Goal: Task Accomplishment & Management: Manage account settings

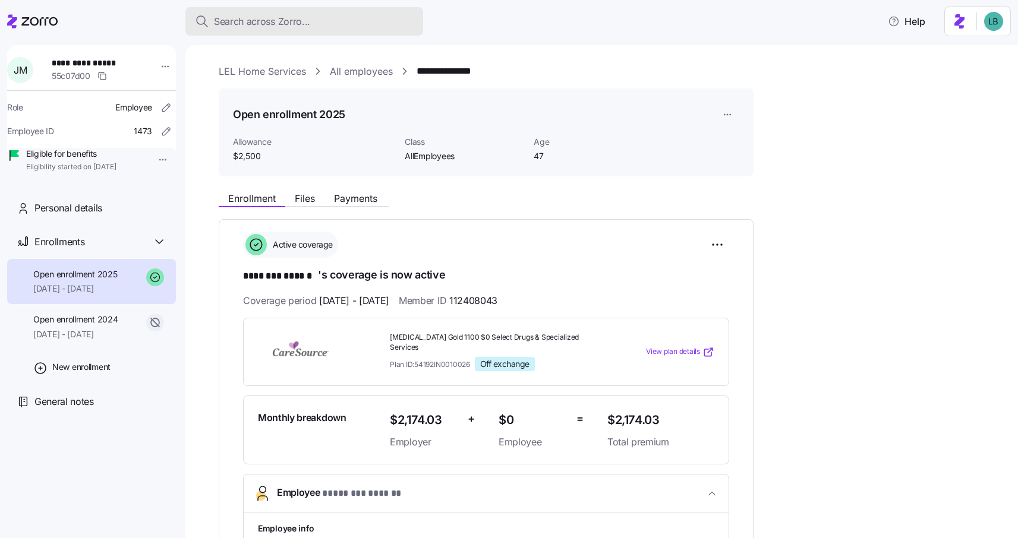
scroll to position [320, 0]
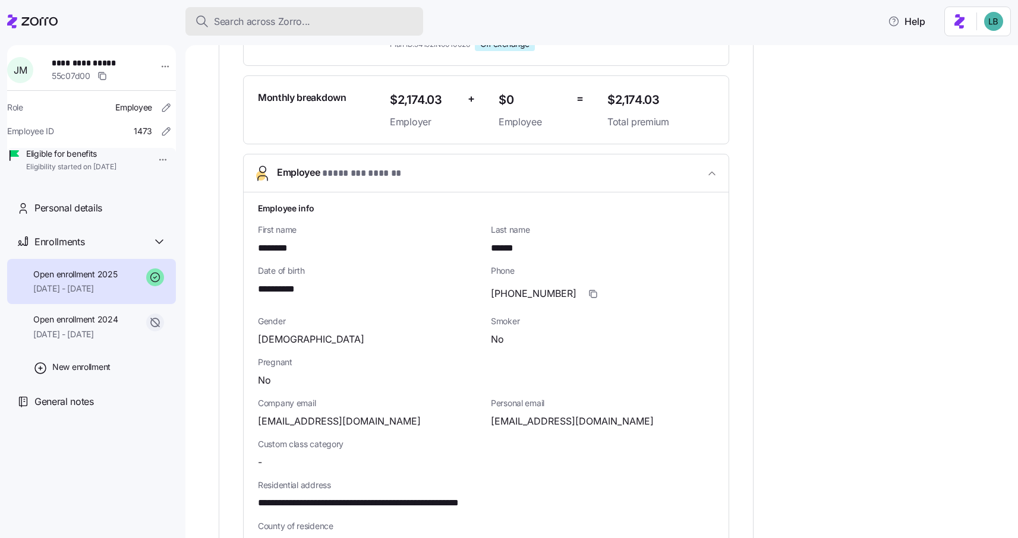
click at [252, 22] on span "Search across Zorro..." at bounding box center [262, 21] width 96 height 15
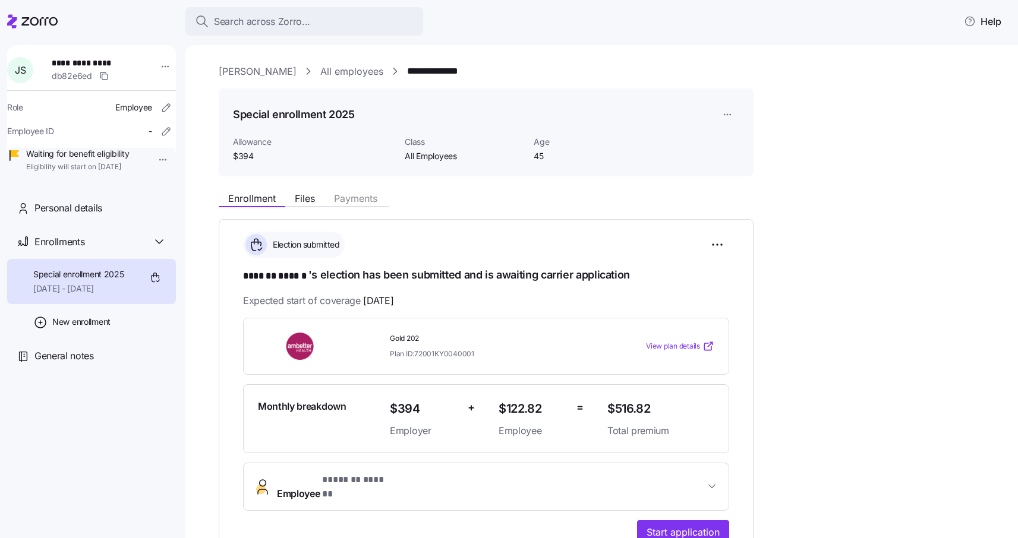
scroll to position [199, 0]
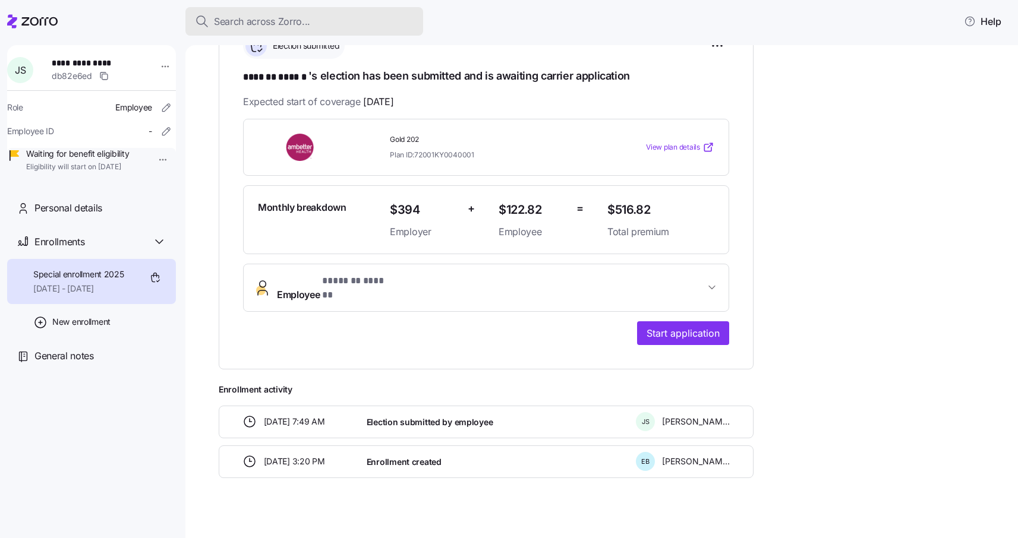
click at [230, 21] on span "Search across Zorro..." at bounding box center [262, 21] width 96 height 15
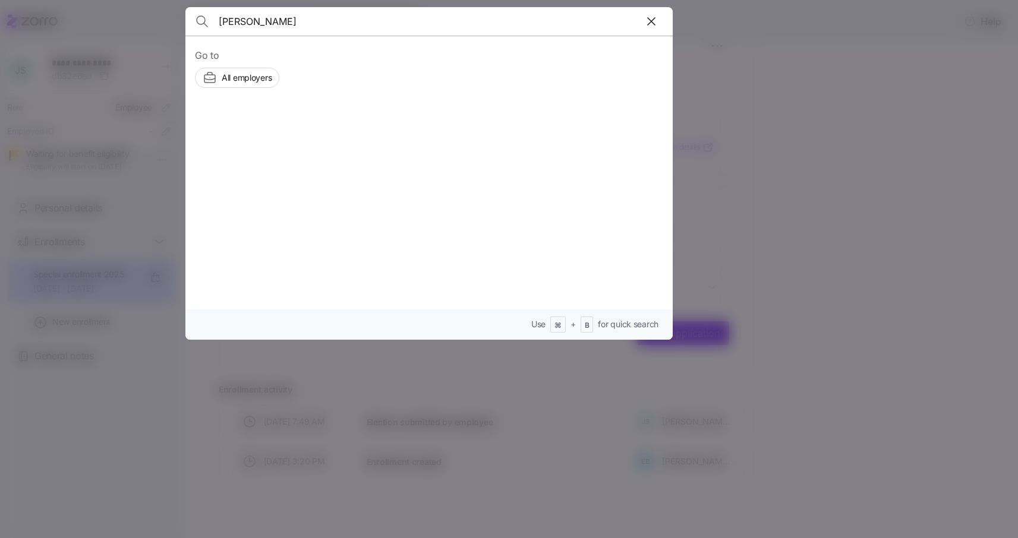
type input "Alyssa Bowman"
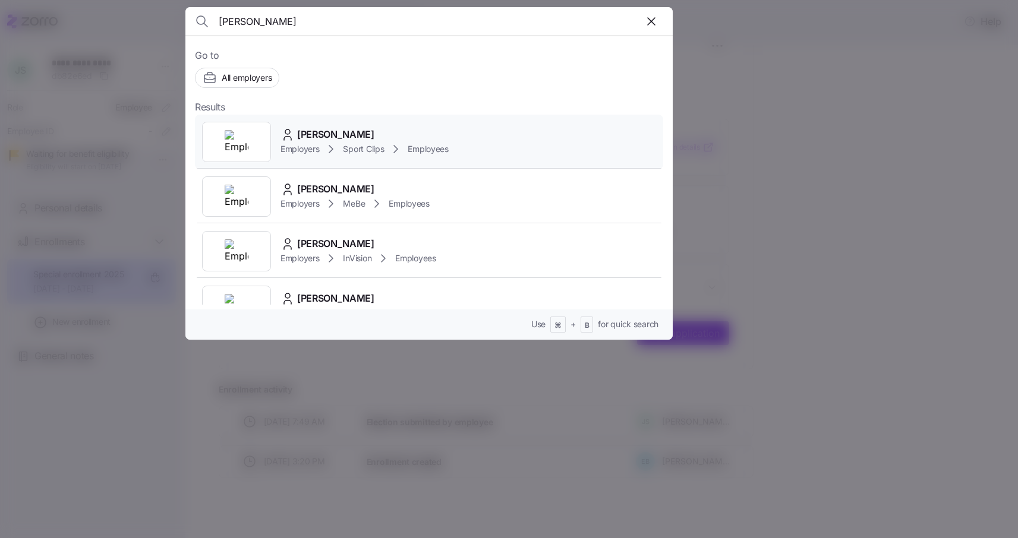
click at [346, 131] on span "Alyssa Bowman" at bounding box center [335, 134] width 77 height 15
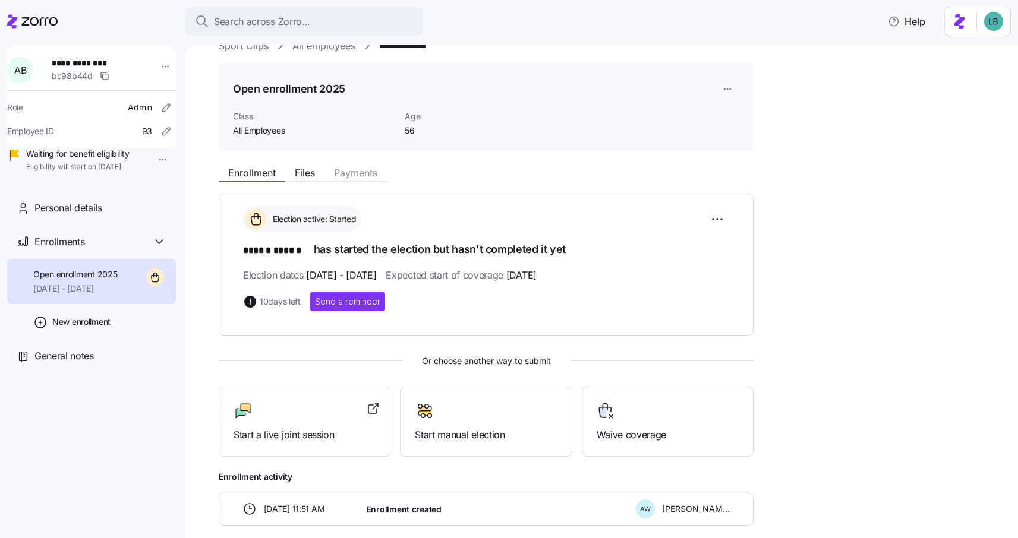
scroll to position [17, 0]
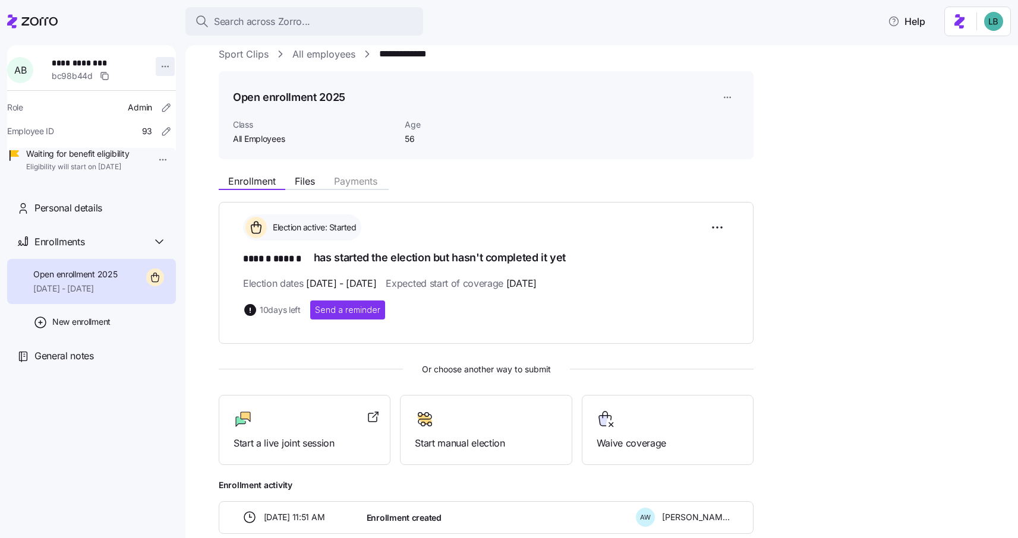
click at [160, 70] on html "**********" at bounding box center [509, 265] width 1018 height 531
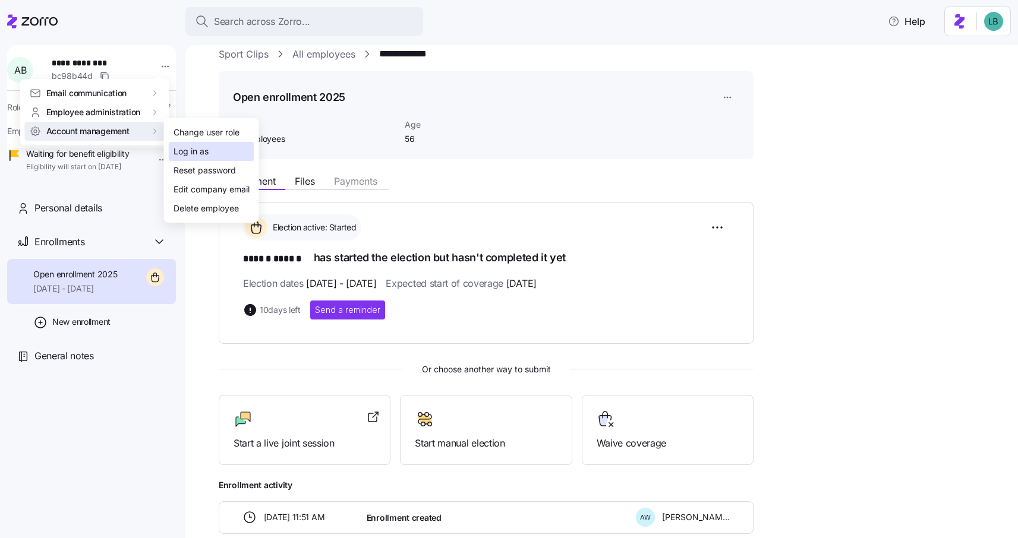
click at [185, 148] on div "Log in as" at bounding box center [190, 151] width 35 height 13
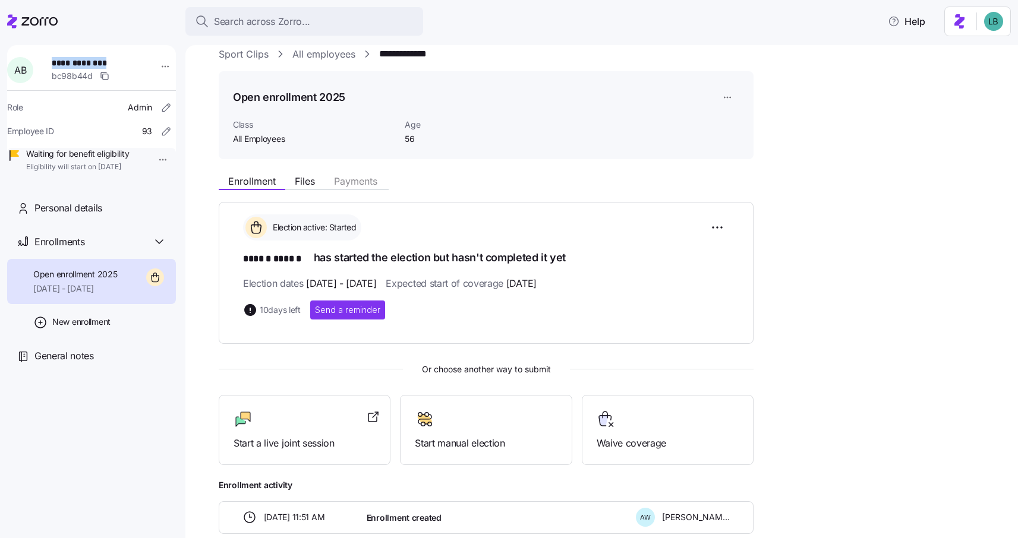
drag, startPoint x: 120, startPoint y: 60, endPoint x: 59, endPoint y: 56, distance: 61.3
click at [59, 56] on div "**********" at bounding box center [91, 112] width 169 height 134
copy span "**********"
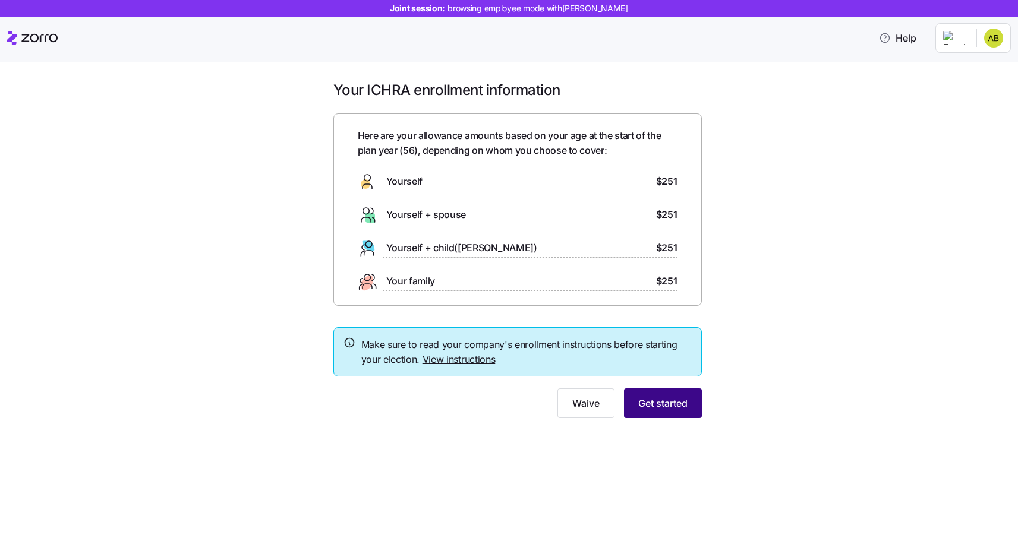
click at [668, 405] on span "Get started" at bounding box center [662, 403] width 49 height 14
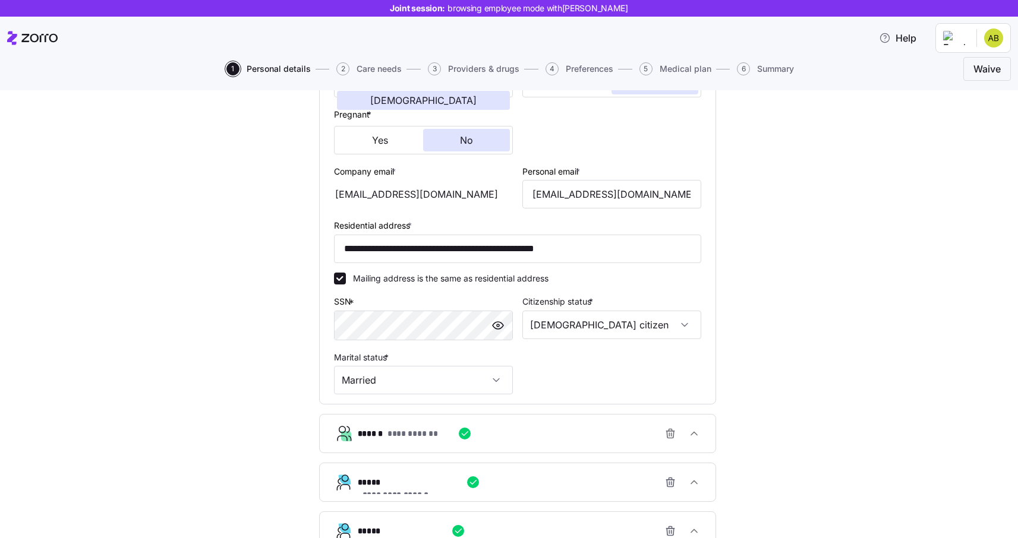
scroll to position [409, 0]
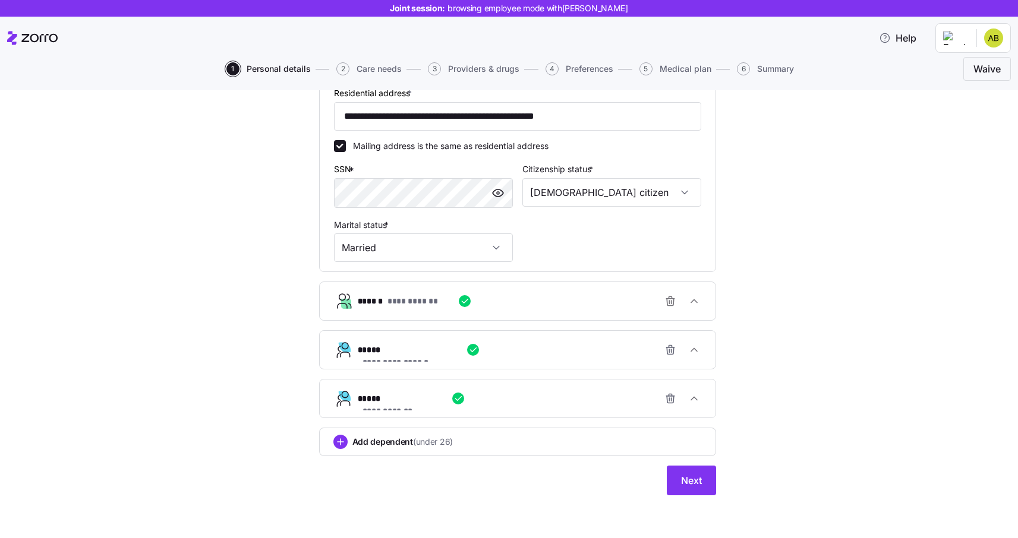
click at [435, 356] on span "**********" at bounding box center [398, 362] width 73 height 12
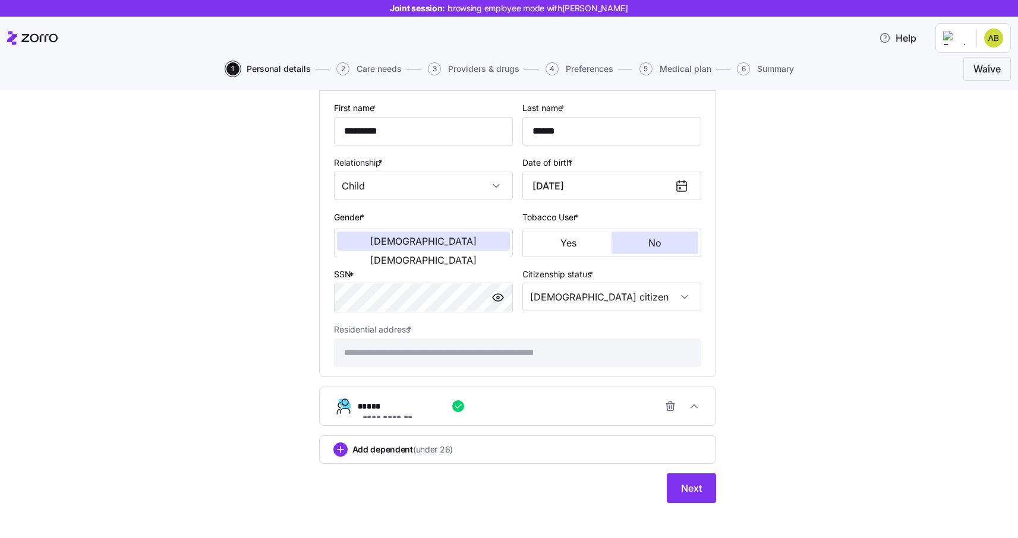
scroll to position [696, 0]
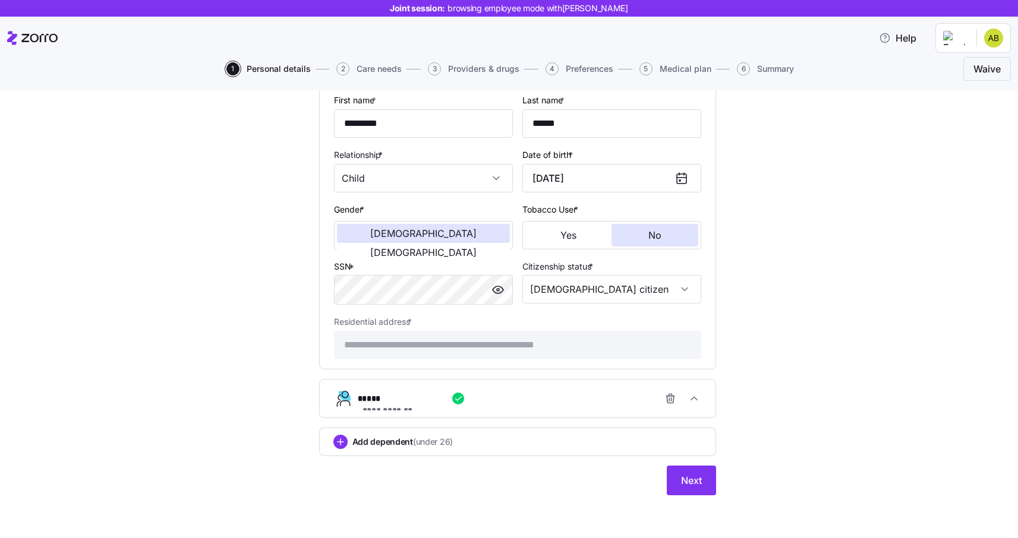
click at [421, 405] on span "**********" at bounding box center [391, 411] width 59 height 12
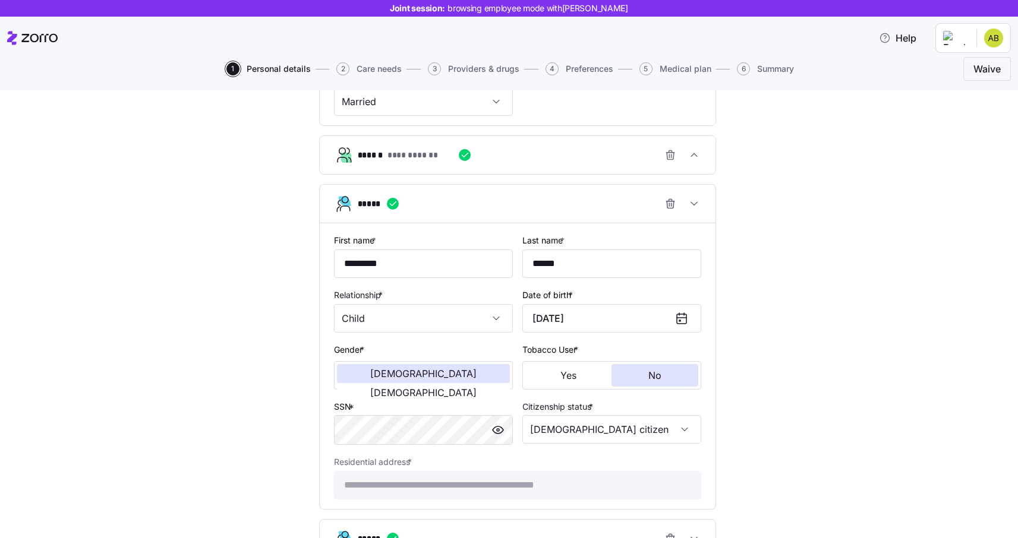
scroll to position [559, 0]
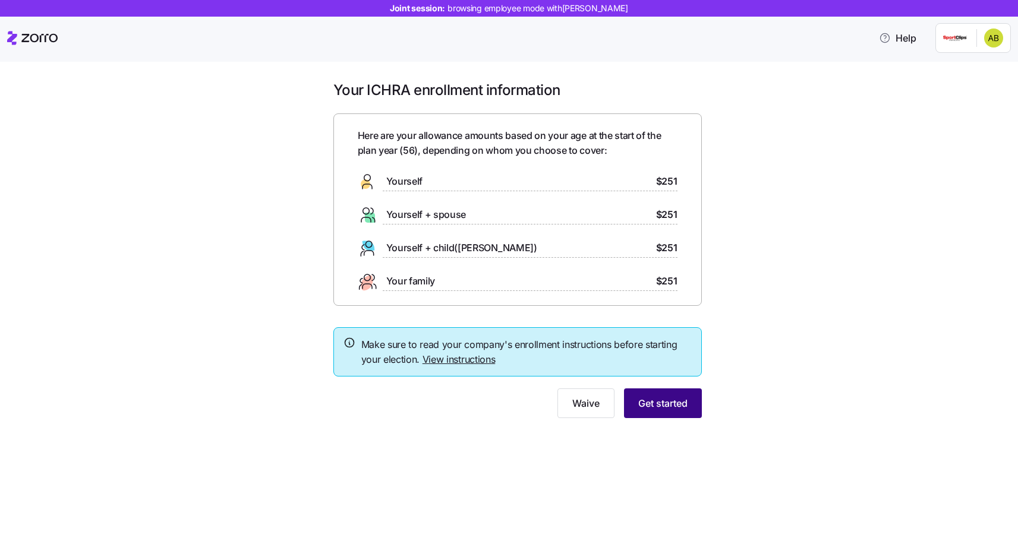
click at [665, 408] on span "Get started" at bounding box center [662, 403] width 49 height 14
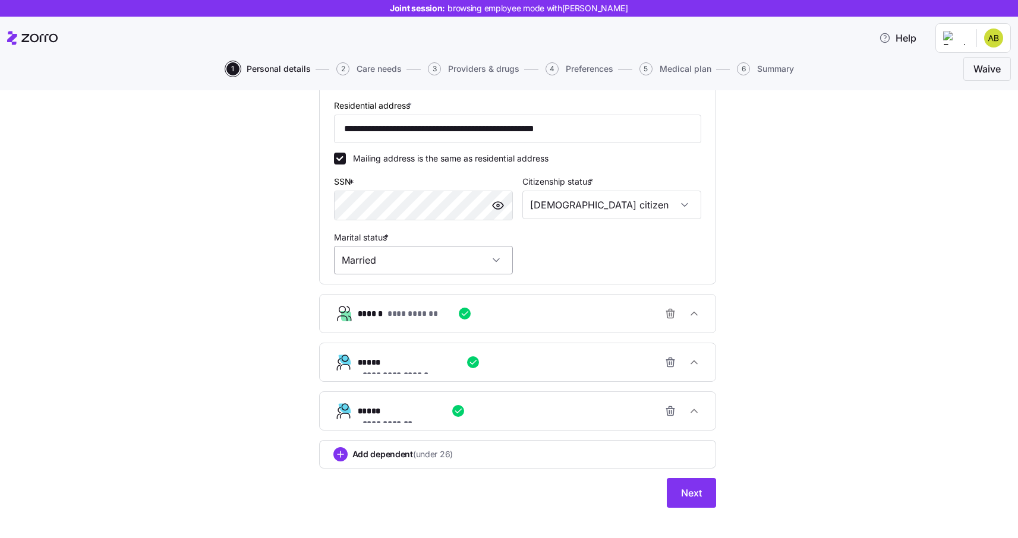
scroll to position [409, 0]
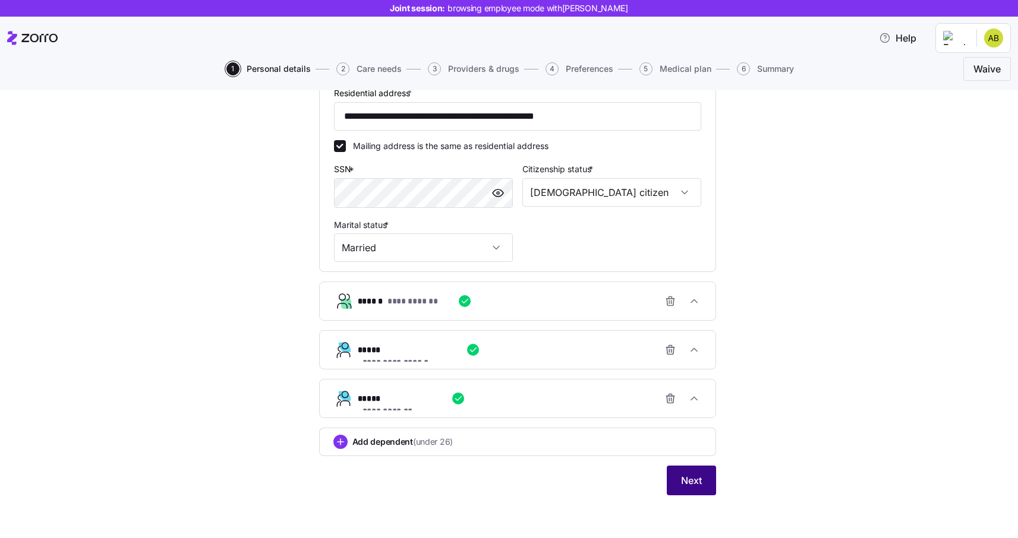
click at [687, 484] on span "Next" at bounding box center [691, 480] width 21 height 14
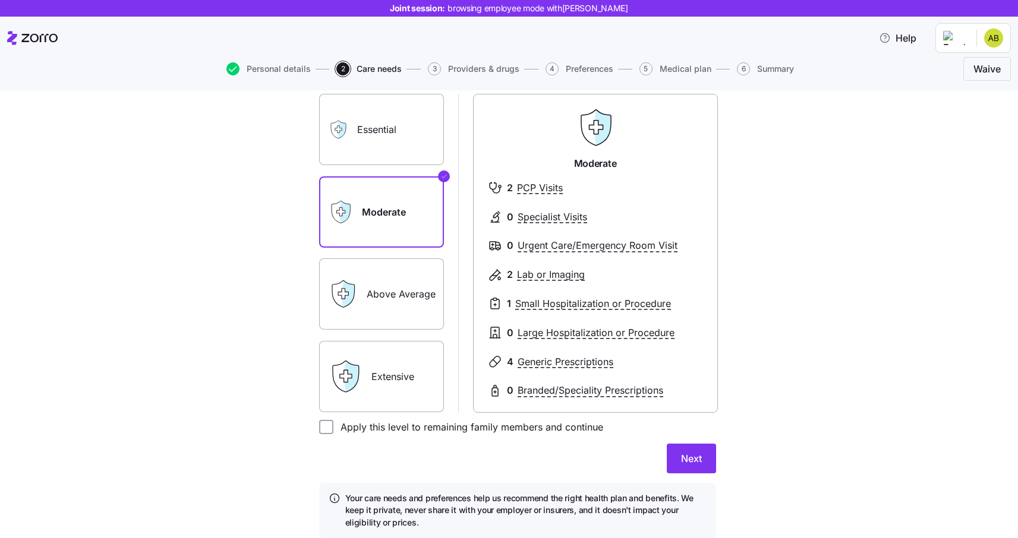
scroll to position [141, 0]
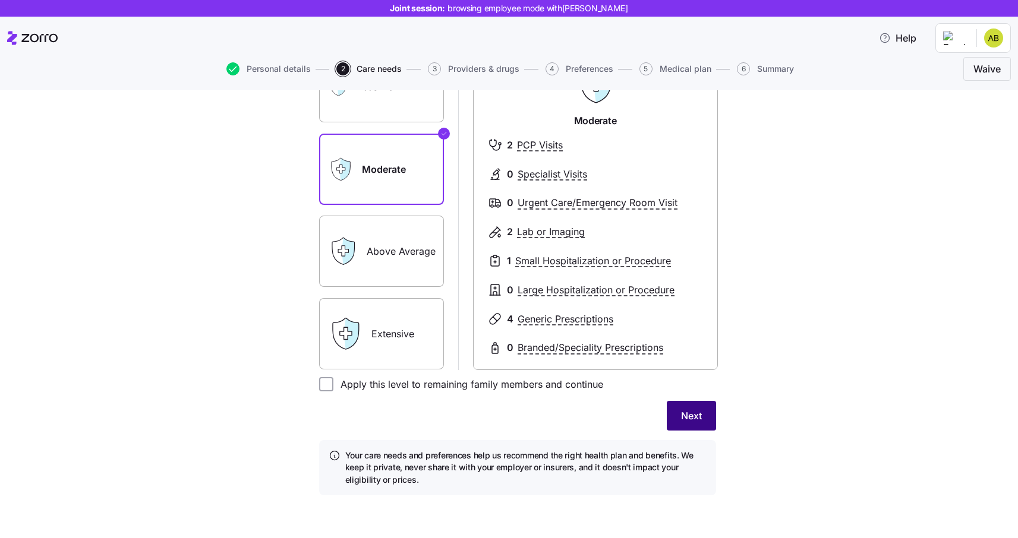
click at [696, 420] on span "Next" at bounding box center [691, 416] width 21 height 14
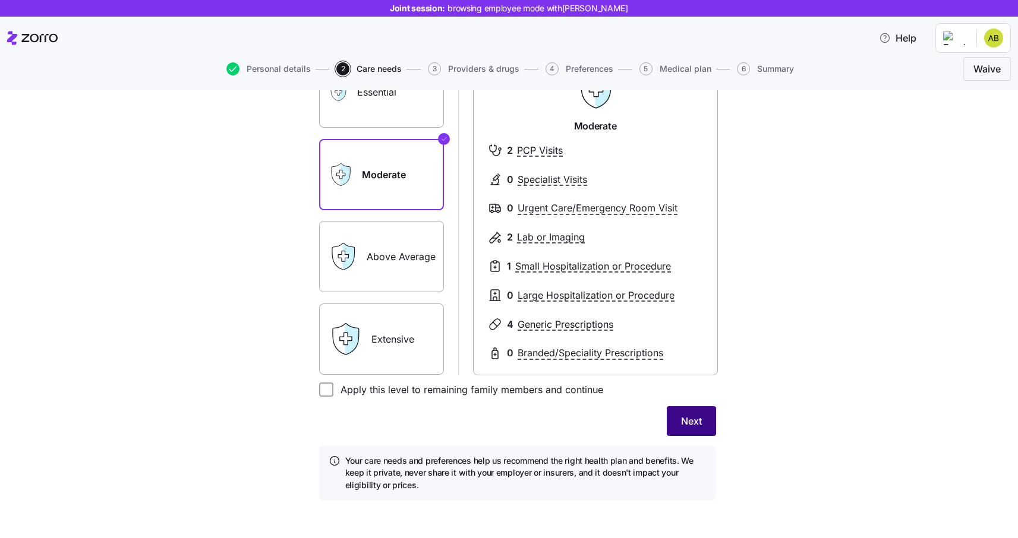
click at [692, 423] on span "Next" at bounding box center [691, 421] width 21 height 14
click at [688, 421] on span "Next" at bounding box center [691, 421] width 21 height 14
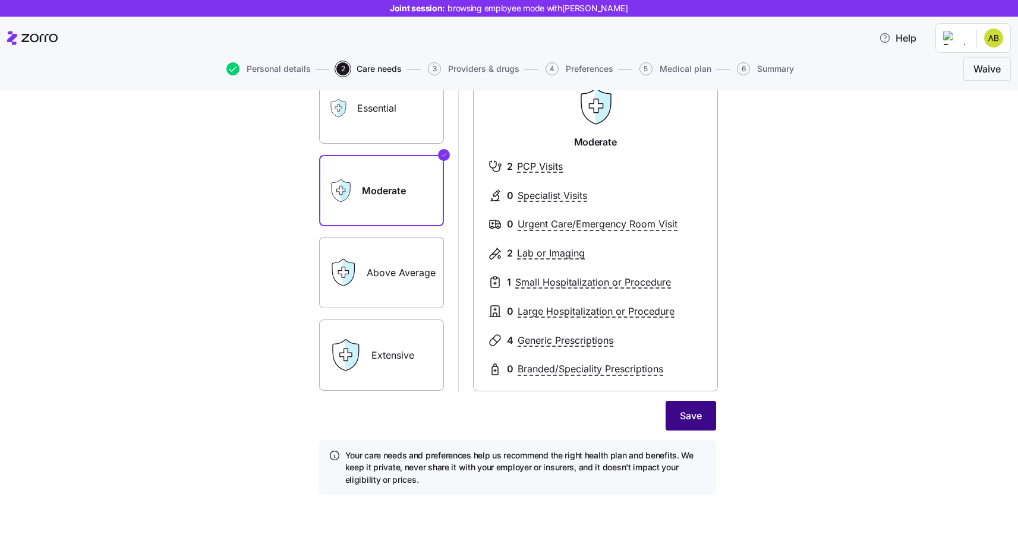
click at [690, 419] on span "Save" at bounding box center [691, 416] width 22 height 14
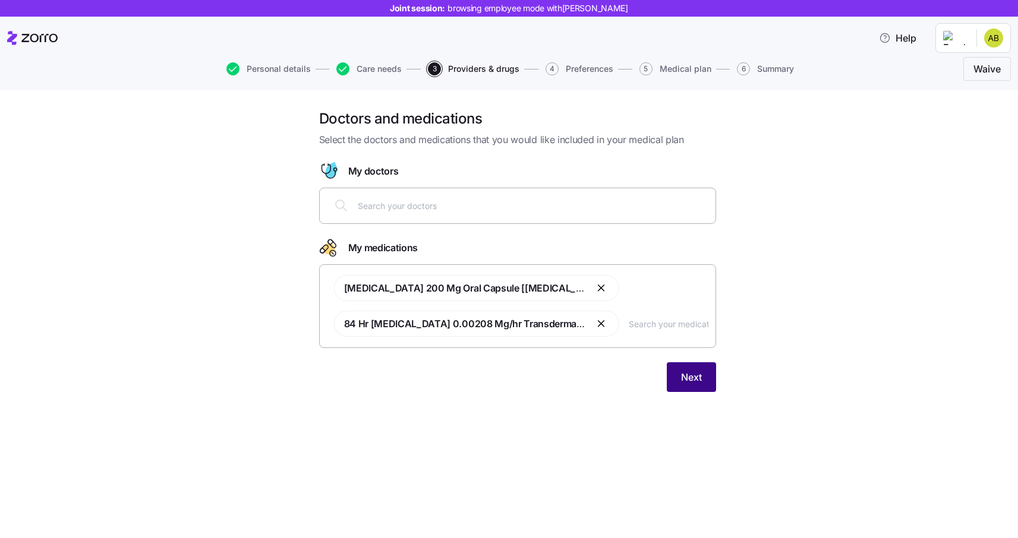
click at [694, 378] on span "Next" at bounding box center [691, 377] width 21 height 14
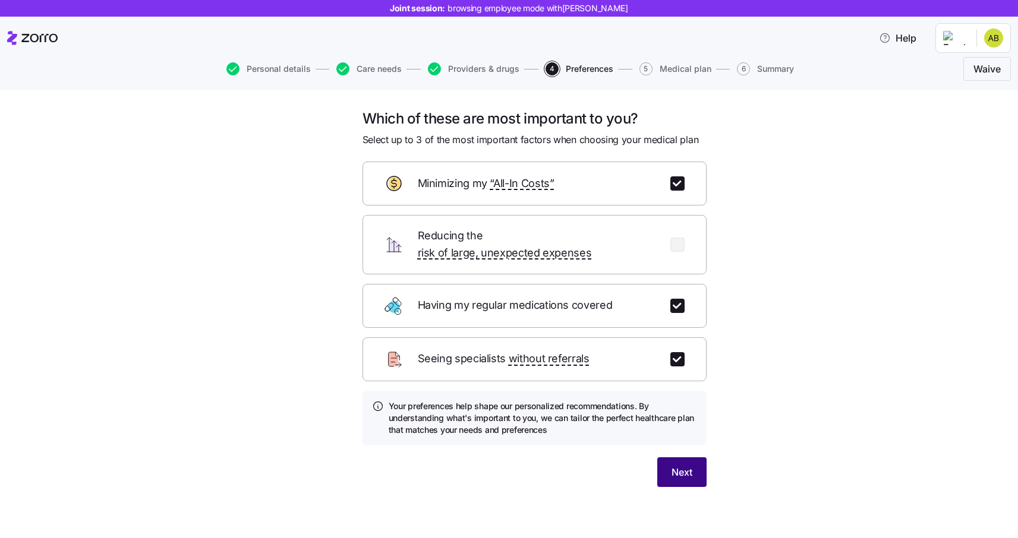
click at [689, 465] on span "Next" at bounding box center [681, 472] width 21 height 14
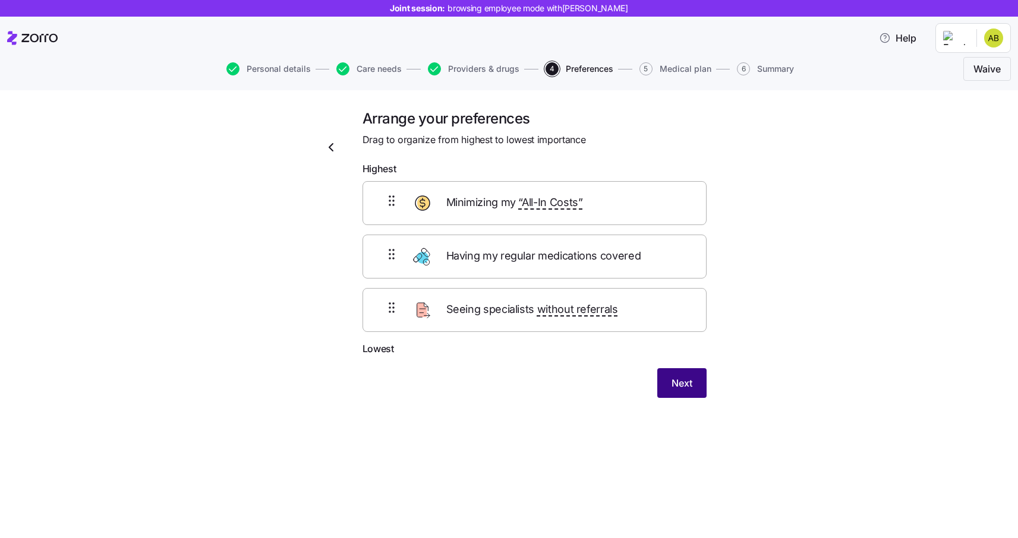
click at [686, 380] on span "Next" at bounding box center [681, 383] width 21 height 14
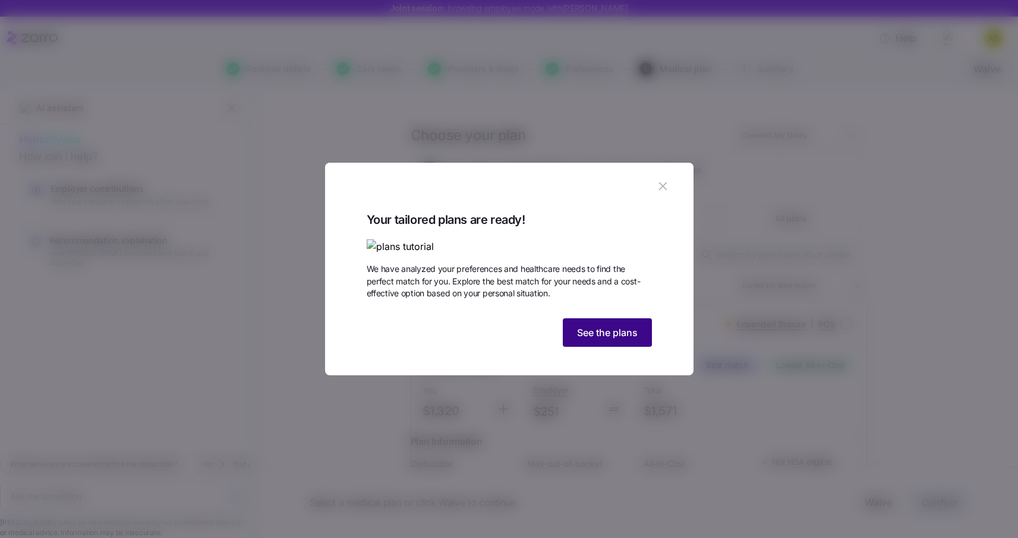
click at [618, 347] on button "See the plans" at bounding box center [607, 332] width 89 height 29
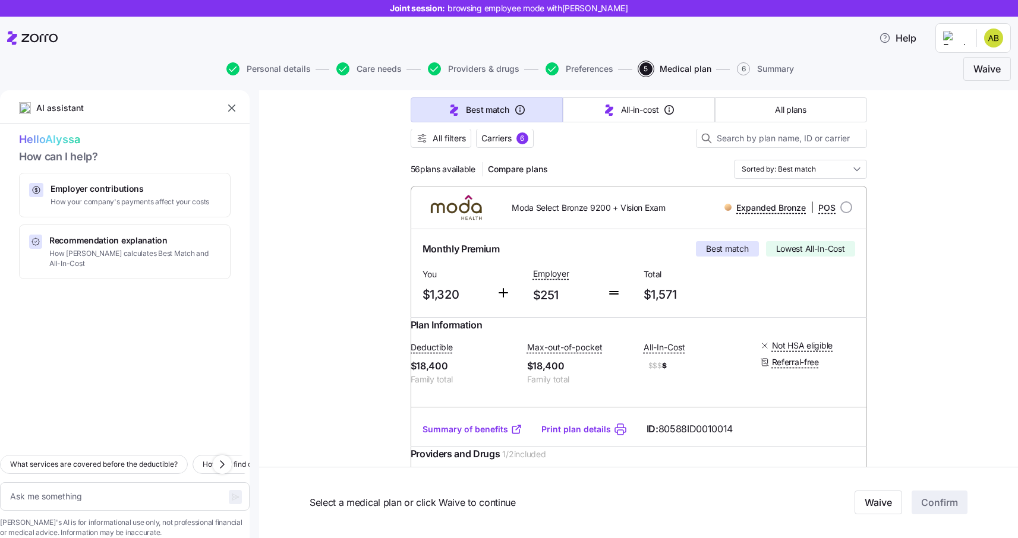
scroll to position [109, 0]
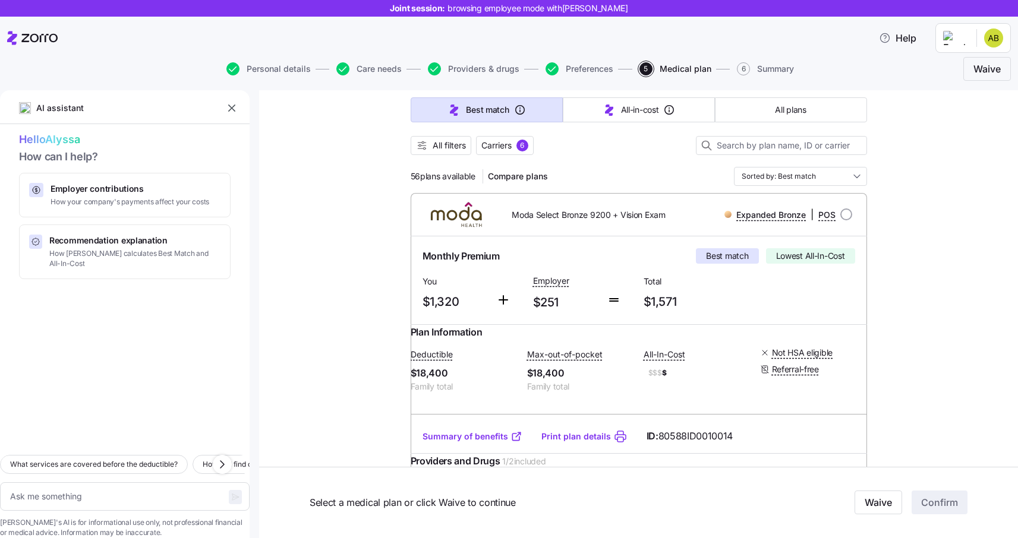
click at [478, 443] on link "Summary of benefits" at bounding box center [472, 437] width 100 height 12
click at [441, 149] on span "All filters" at bounding box center [448, 146] width 33 height 12
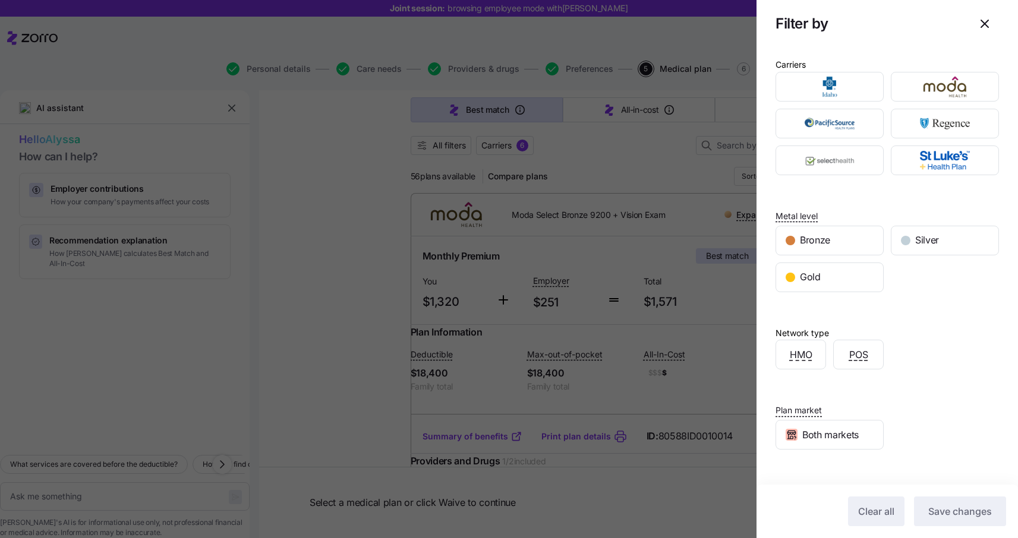
scroll to position [64, 0]
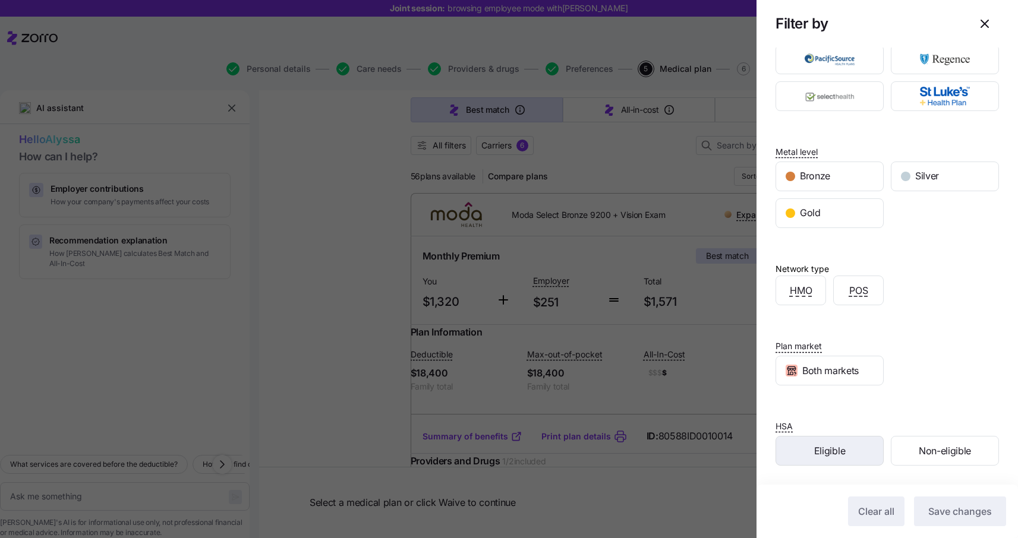
click at [811, 456] on div "Eligible" at bounding box center [829, 451] width 107 height 29
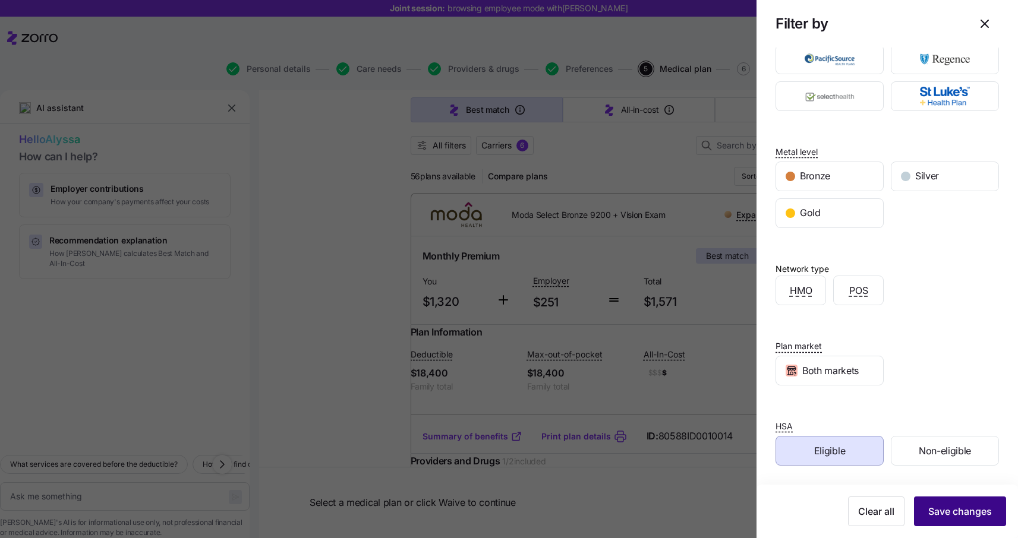
click at [959, 516] on span "Save changes" at bounding box center [960, 511] width 64 height 14
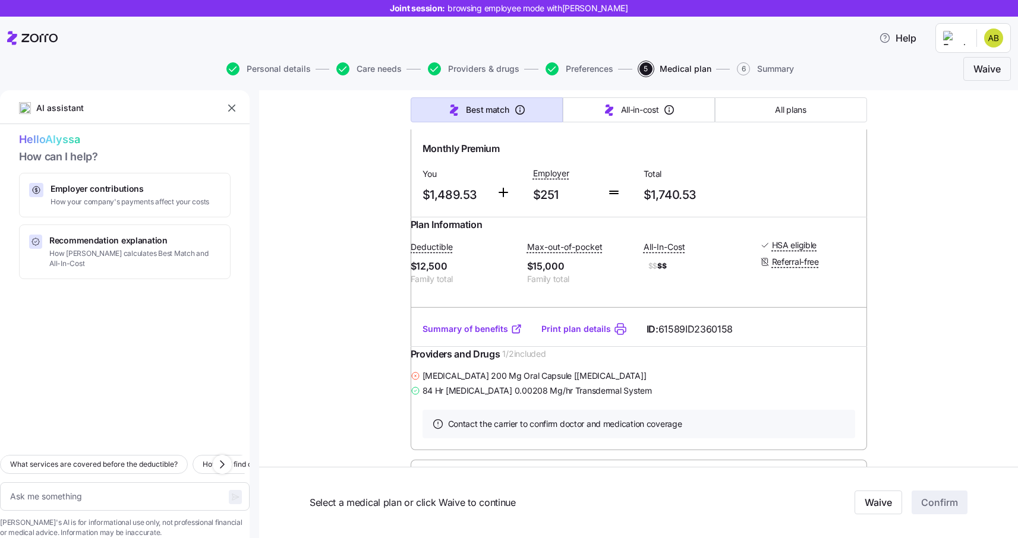
scroll to position [601, 0]
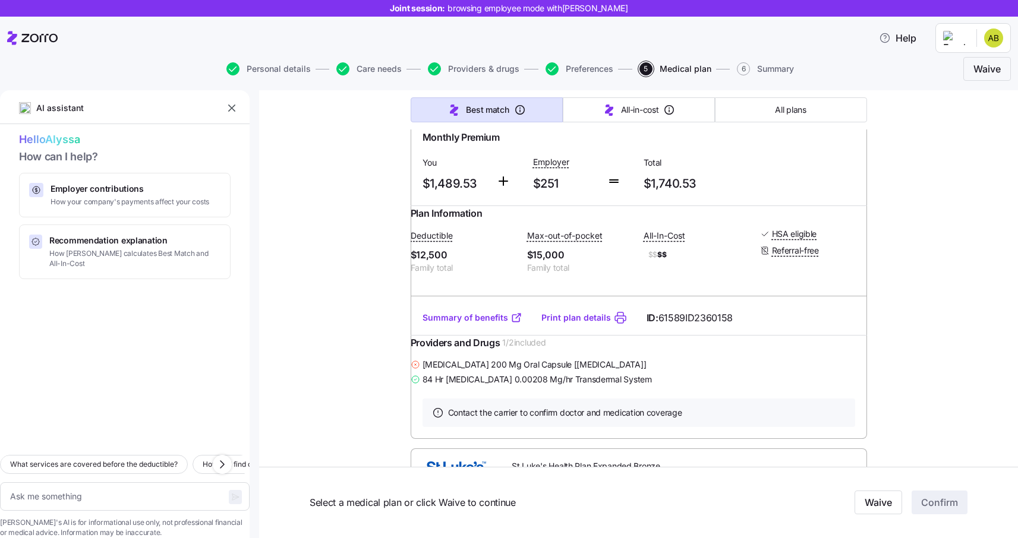
click at [458, 324] on link "Summary of benefits" at bounding box center [472, 318] width 100 height 12
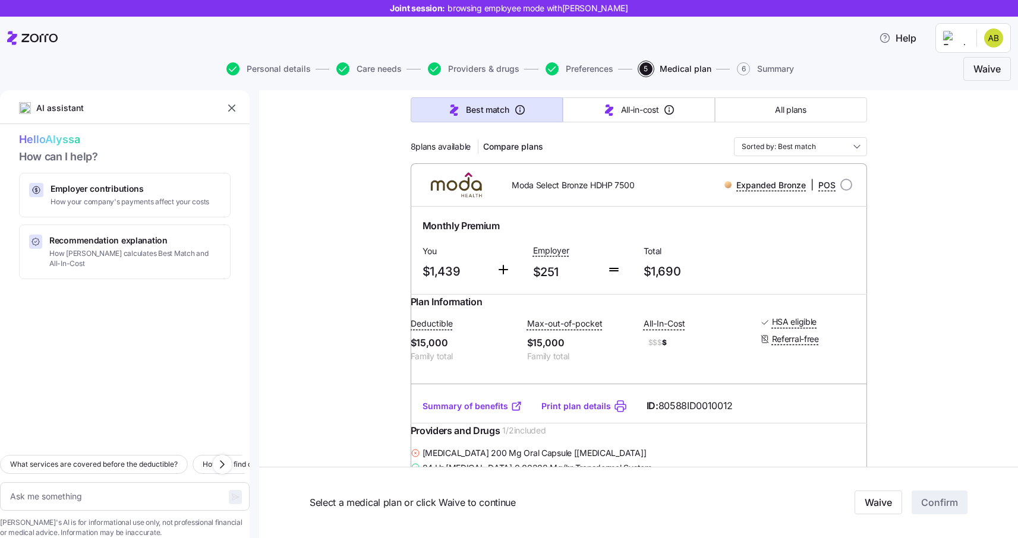
scroll to position [0, 0]
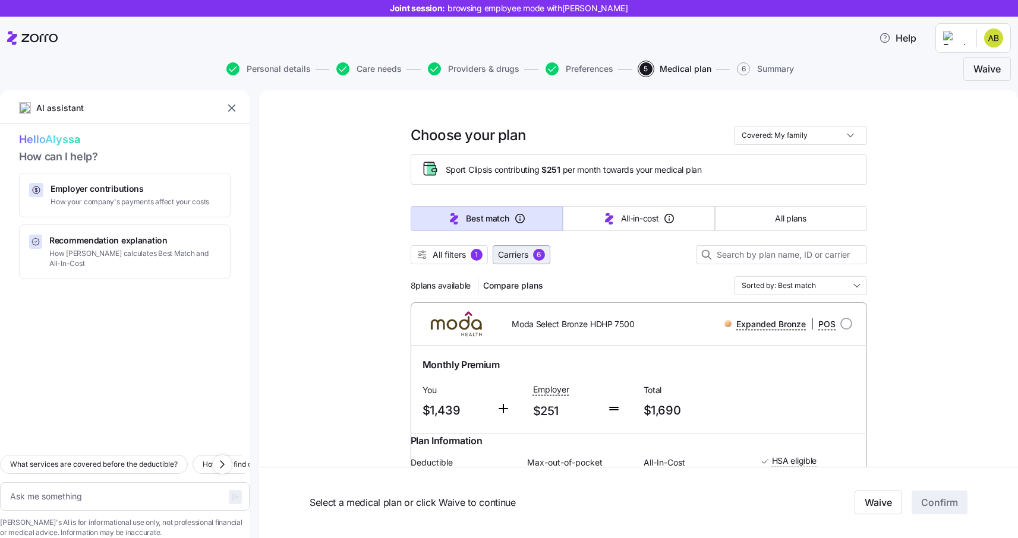
click at [523, 261] on button "Carriers 6" at bounding box center [521, 254] width 58 height 19
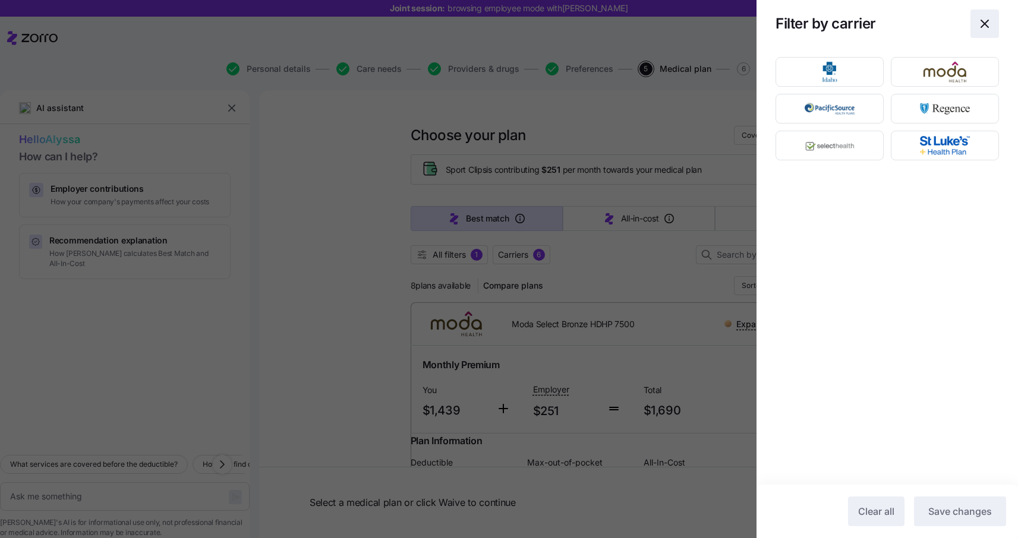
click at [984, 24] on icon "button" at bounding box center [984, 24] width 14 height 14
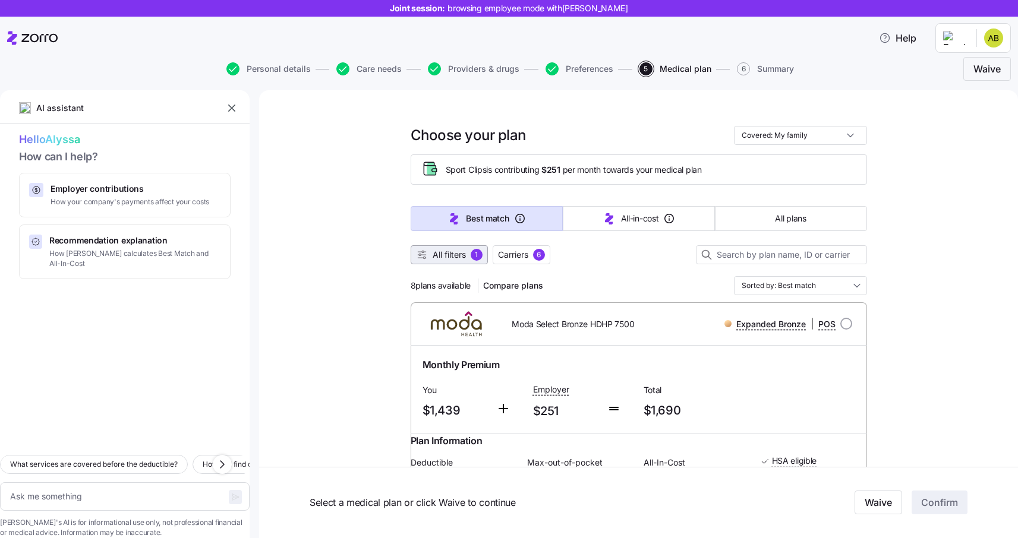
click at [434, 258] on span "All filters" at bounding box center [448, 255] width 33 height 12
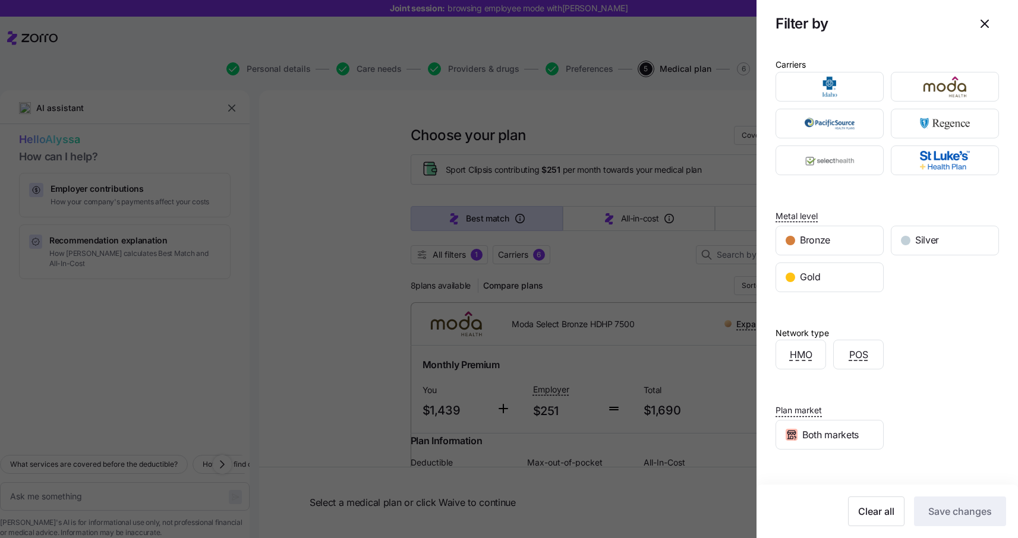
scroll to position [64, 0]
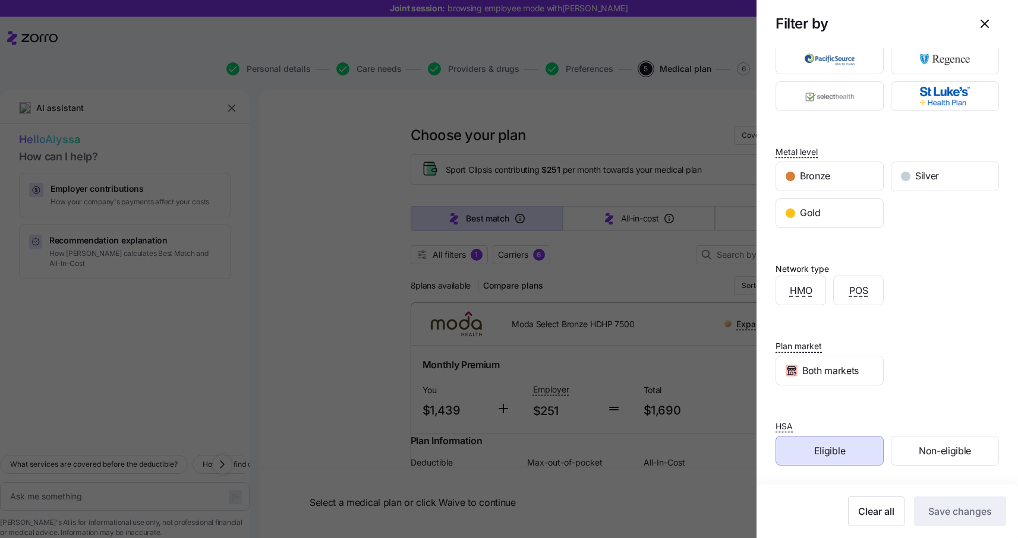
click at [664, 460] on div at bounding box center [509, 269] width 1018 height 538
type textarea "x"
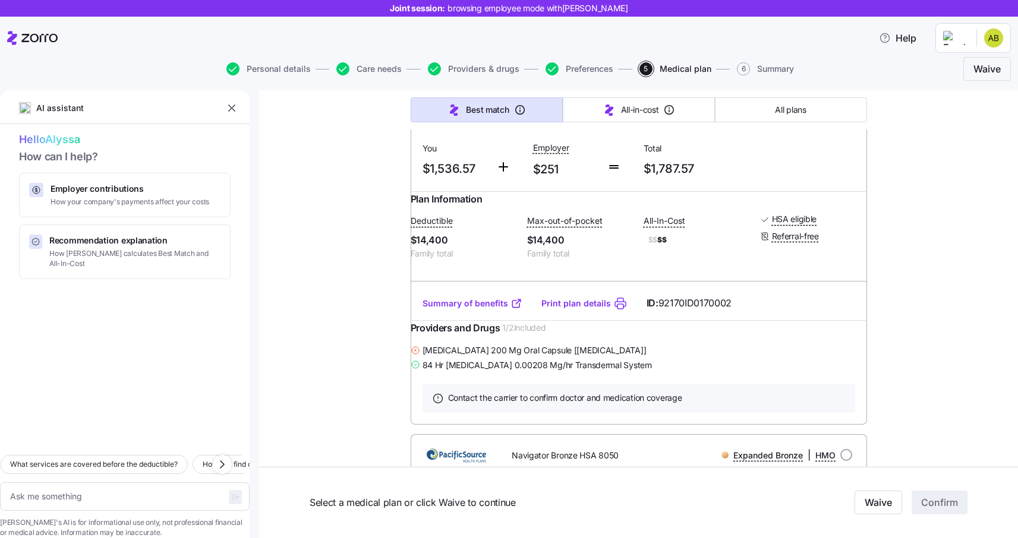
scroll to position [980, 0]
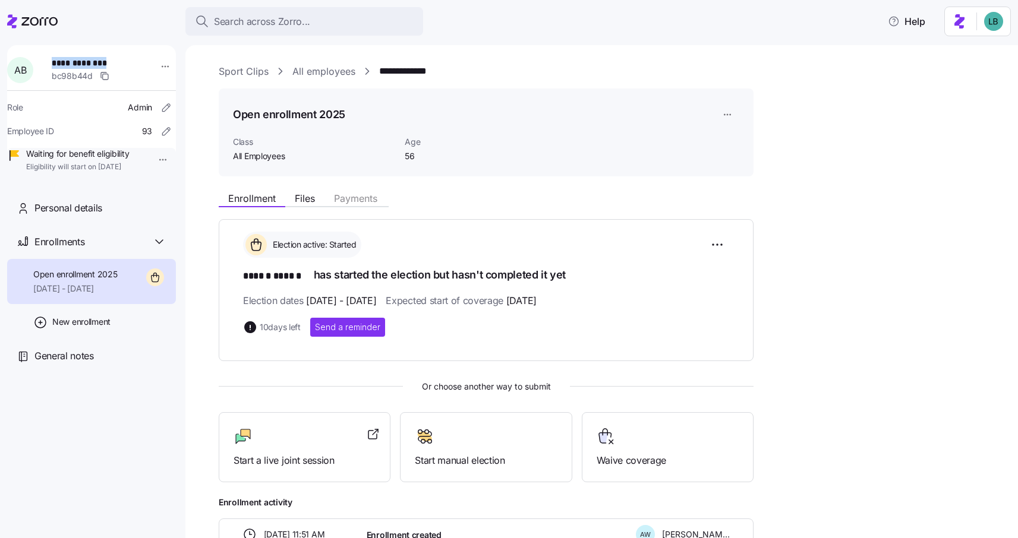
click at [238, 74] on link "Sport Clips" at bounding box center [244, 71] width 50 height 15
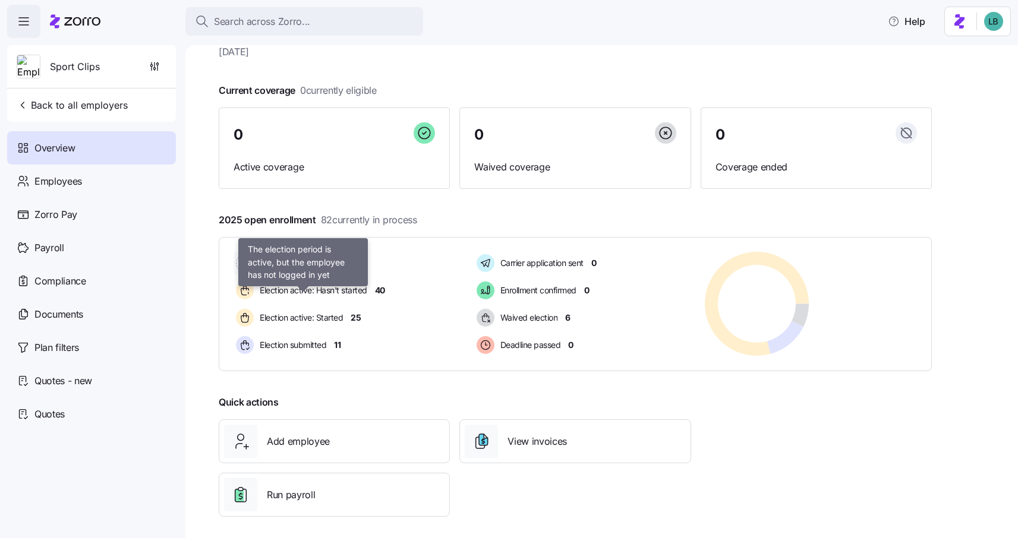
scroll to position [48, 0]
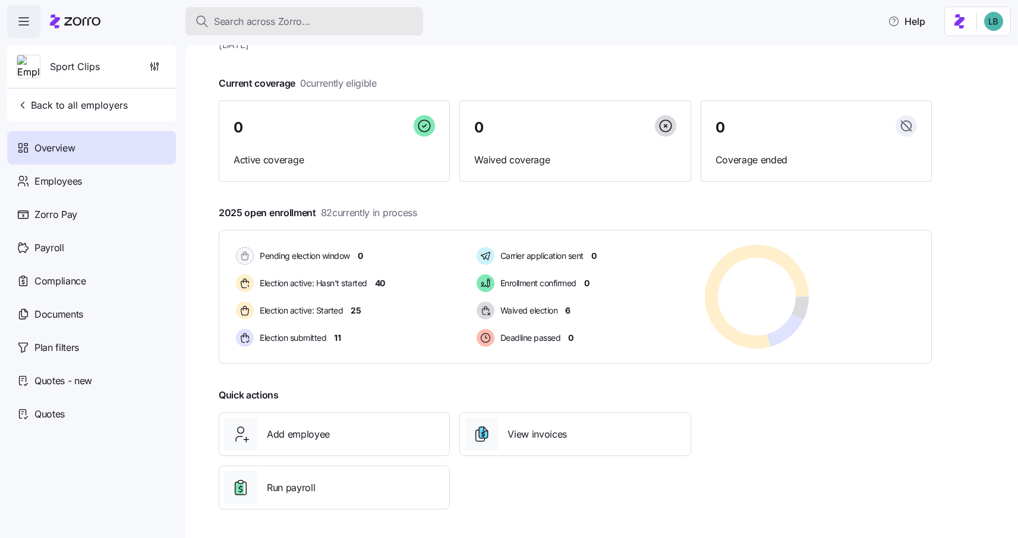
click at [224, 23] on span "Search across Zorro..." at bounding box center [262, 21] width 96 height 15
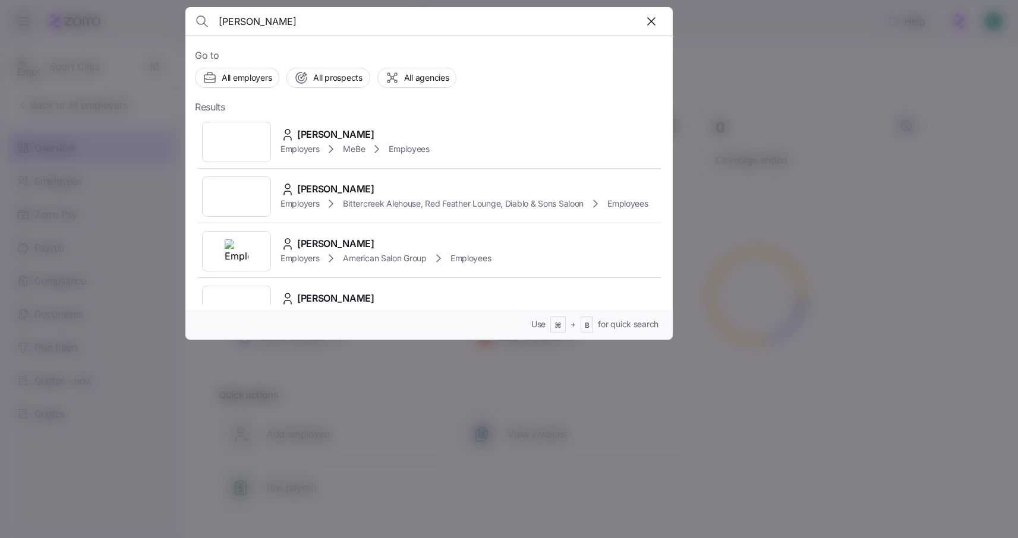
type input "[PERSON_NAME]"
click at [334, 136] on span "[PERSON_NAME]" at bounding box center [335, 134] width 77 height 15
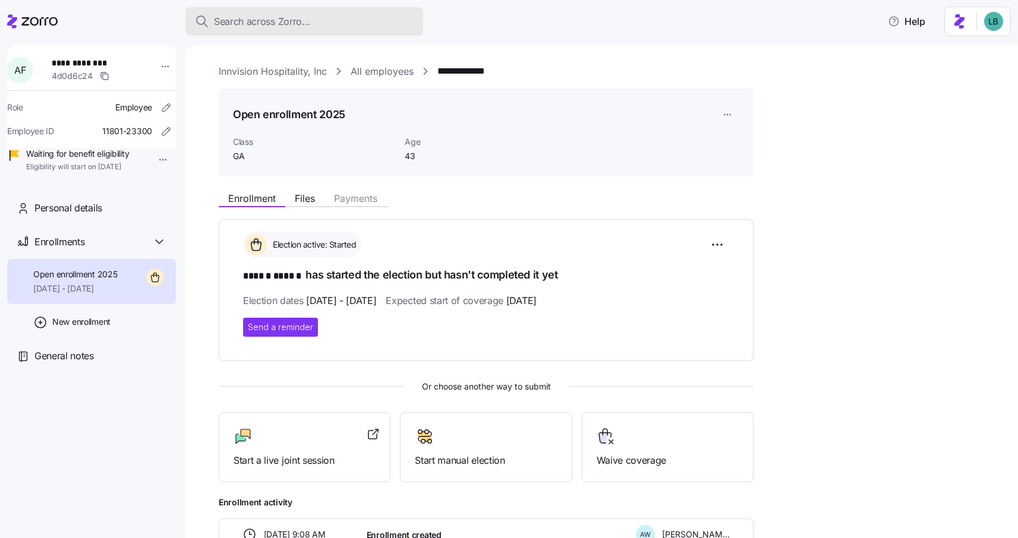
click at [241, 22] on span "Search across Zorro..." at bounding box center [262, 21] width 96 height 15
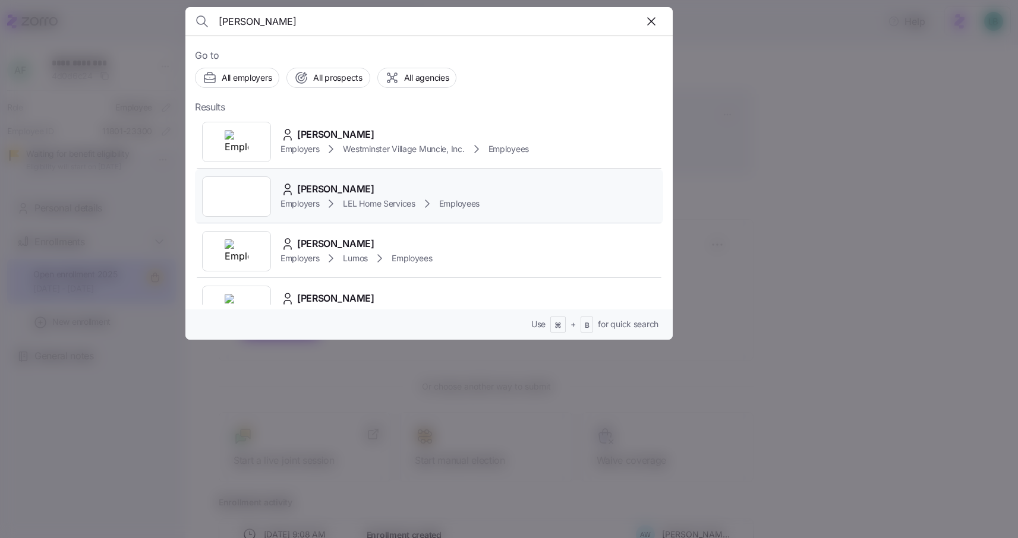
type input "[PERSON_NAME]"
click at [324, 184] on span "[PERSON_NAME]" at bounding box center [335, 189] width 77 height 15
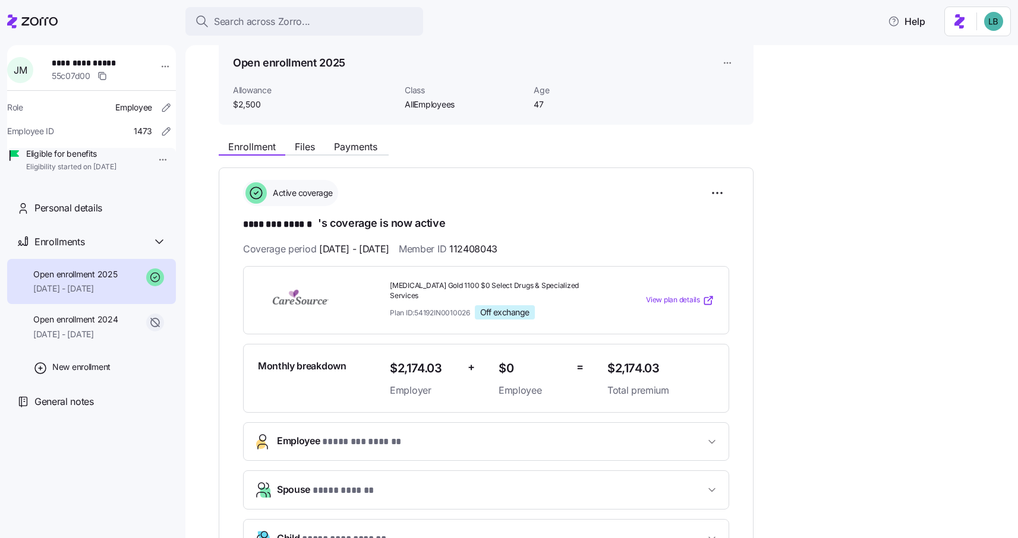
scroll to position [43, 0]
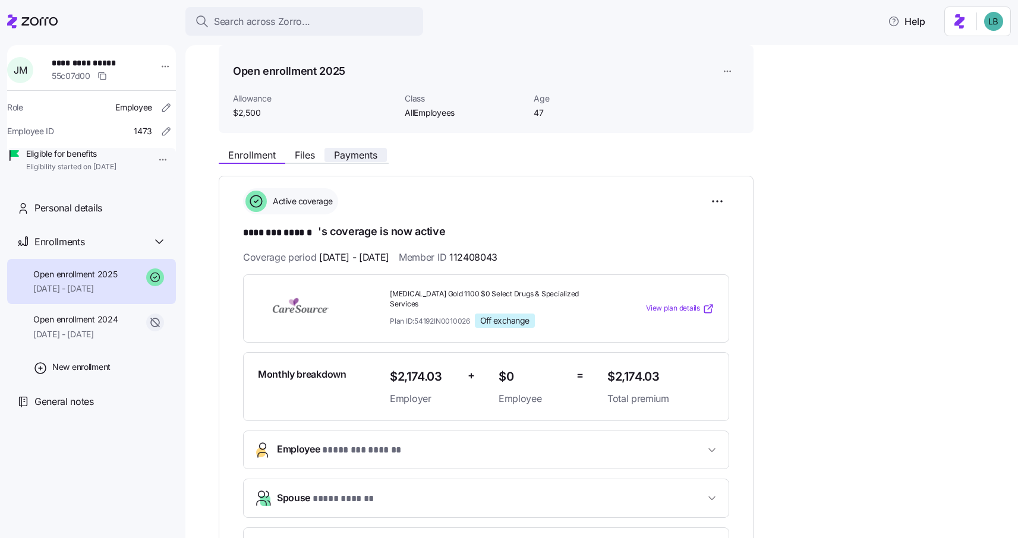
click at [364, 150] on span "Payments" at bounding box center [355, 155] width 43 height 10
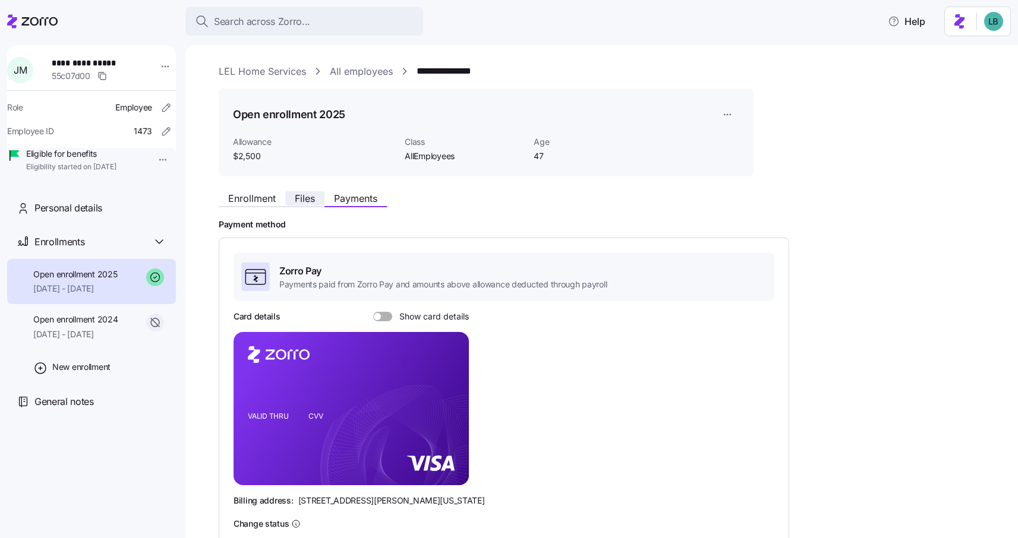
click at [308, 197] on span "Files" at bounding box center [305, 199] width 20 height 10
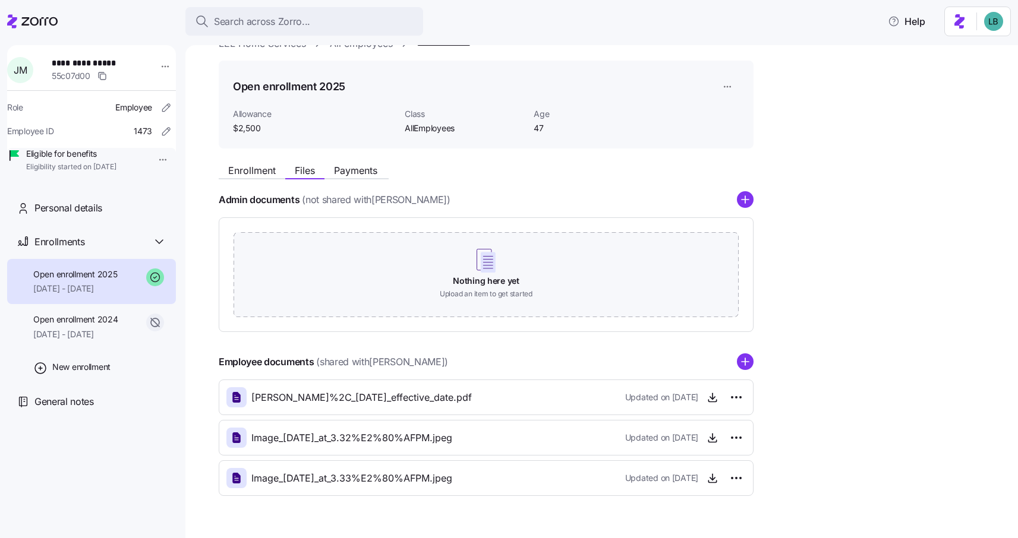
scroll to position [57, 0]
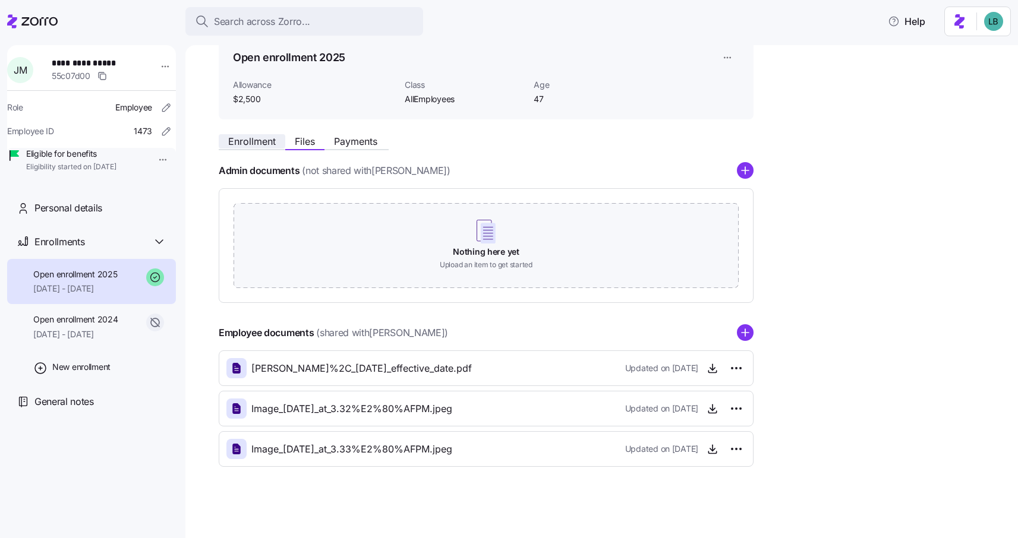
click at [257, 143] on span "Enrollment" at bounding box center [252, 142] width 48 height 10
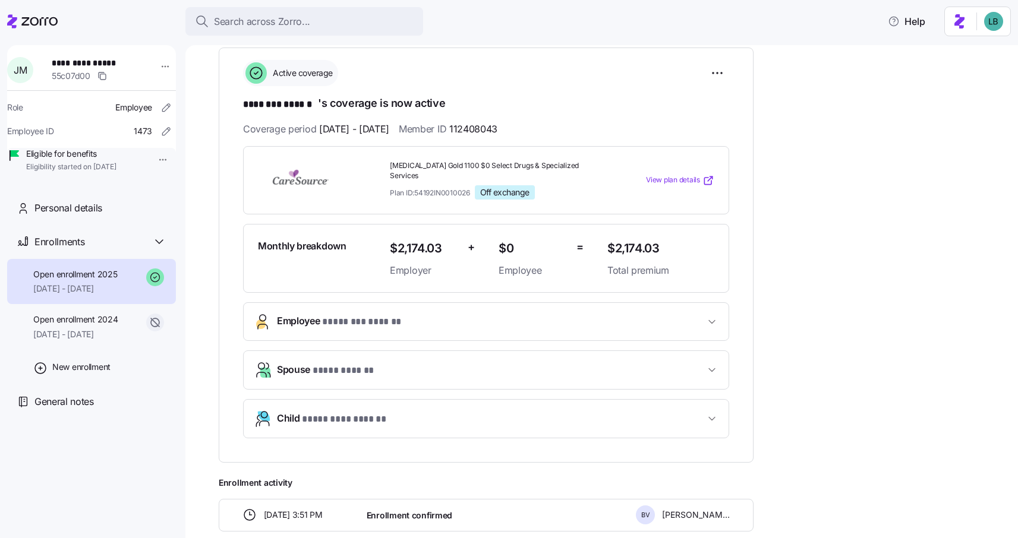
scroll to position [177, 0]
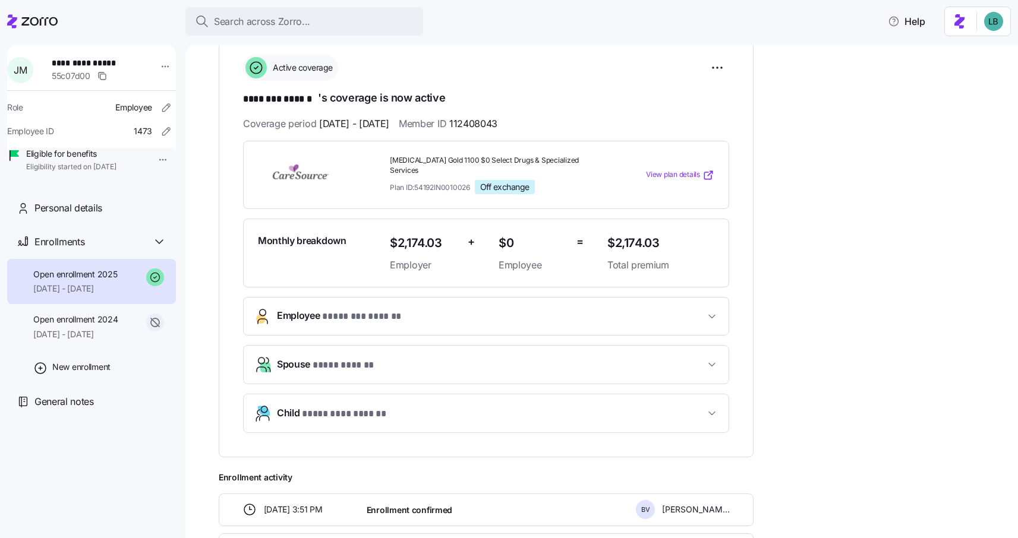
click at [370, 309] on span "* ******** ****** *" at bounding box center [362, 316] width 80 height 15
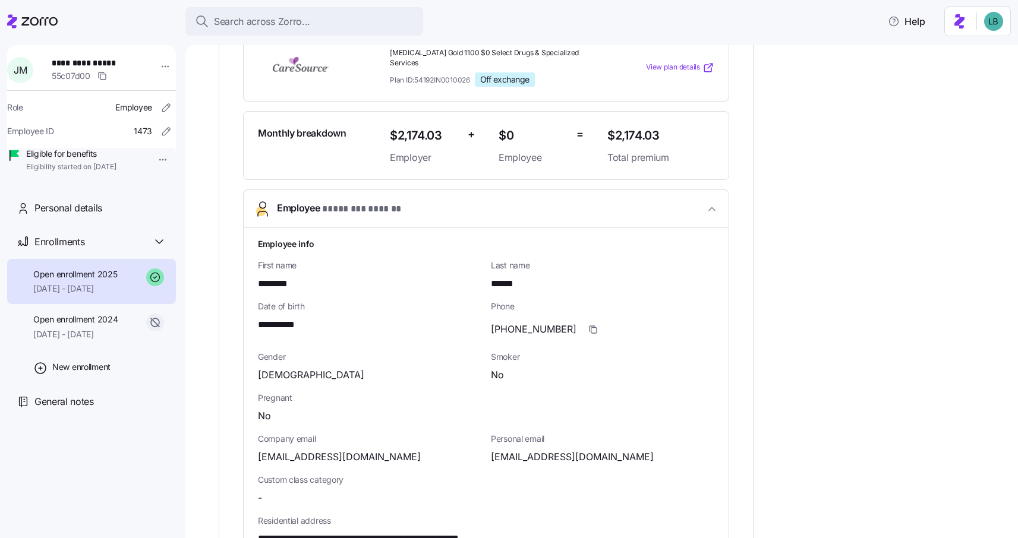
scroll to position [299, 0]
